Goal: Transaction & Acquisition: Purchase product/service

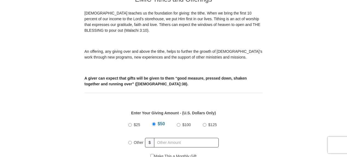
scroll to position [165, 0]
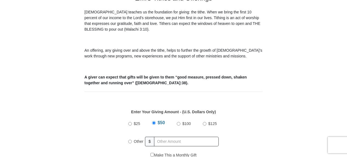
click at [130, 140] on input "Other" at bounding box center [130, 142] width 4 height 4
radio input "true"
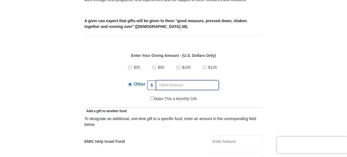
scroll to position [213, 0]
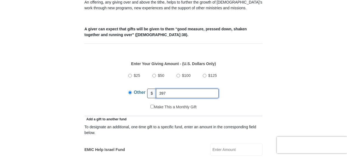
type input "397"
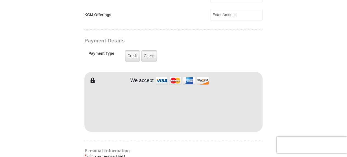
scroll to position [422, 0]
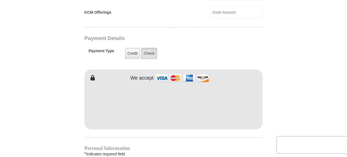
click at [150, 48] on label "Check" at bounding box center [149, 53] width 16 height 11
click at [0, 0] on input "Check" at bounding box center [0, 0] width 0 height 0
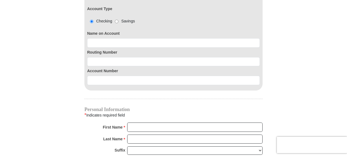
scroll to position [532, 0]
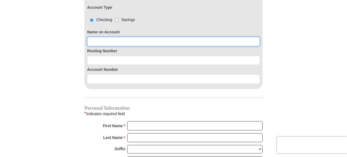
click at [97, 37] on input at bounding box center [173, 41] width 173 height 9
type input "1"
type input "9"
type input "[PERSON_NAME]"
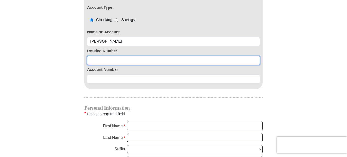
click at [103, 56] on input at bounding box center [173, 60] width 173 height 9
type input "307083911"
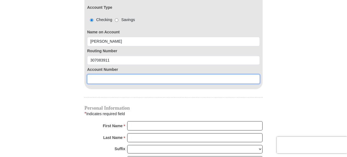
click at [96, 75] on input at bounding box center [173, 79] width 173 height 9
type input "9148140140"
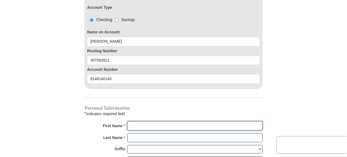
click at [144, 121] on input "First Name *" at bounding box center [194, 125] width 135 height 9
type input "[PERSON_NAME] [PERSON_NAME]"
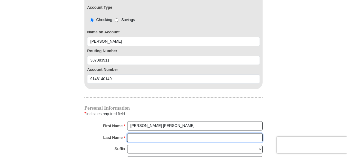
click at [149, 133] on input "Last Name *" at bounding box center [194, 137] width 135 height 9
type input "[PERSON_NAME]"
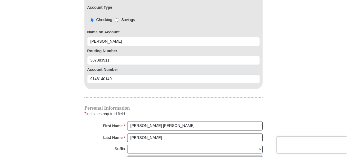
type input "[EMAIL_ADDRESS][DOMAIN_NAME]"
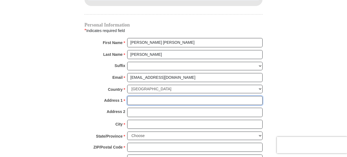
click at [141, 96] on input "Address 1 *" at bounding box center [194, 100] width 135 height 9
type input "PO Box 487"
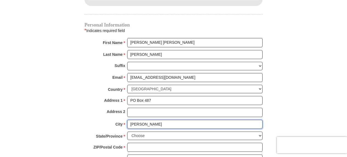
type input "[PERSON_NAME]"
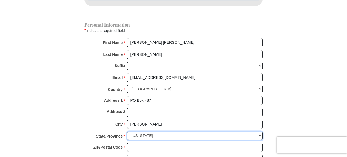
click at [127, 132] on select "Choose [US_STATE] [US_STATE] [US_STATE] [US_STATE] [US_STATE] Armed Forces Amer…" at bounding box center [194, 136] width 135 height 8
select select "NM"
click option "[US_STATE]" at bounding box center [0, 0] width 0 height 0
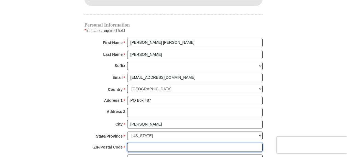
click at [138, 143] on input "ZIP/Postal Code *" at bounding box center [194, 147] width 135 height 9
type input "87032"
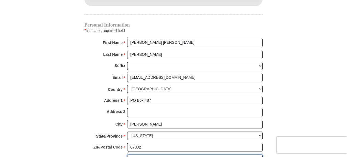
click at [138, 155] on input "Phone * *" at bounding box center [194, 159] width 135 height 9
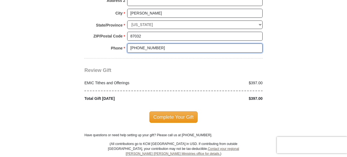
scroll to position [729, 0]
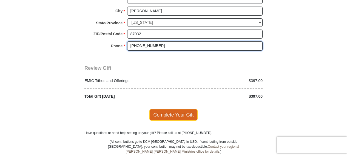
type input "[PHONE_NUMBER]"
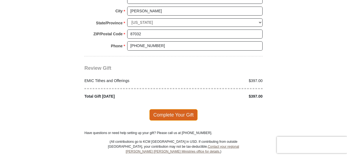
click at [172, 109] on span "Complete Your Gift" at bounding box center [173, 115] width 49 height 12
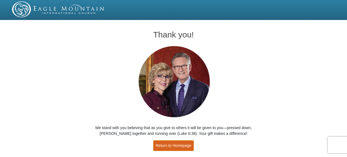
click at [176, 146] on link "Return to Homepage" at bounding box center [173, 146] width 41 height 11
